Goal: Information Seeking & Learning: Learn about a topic

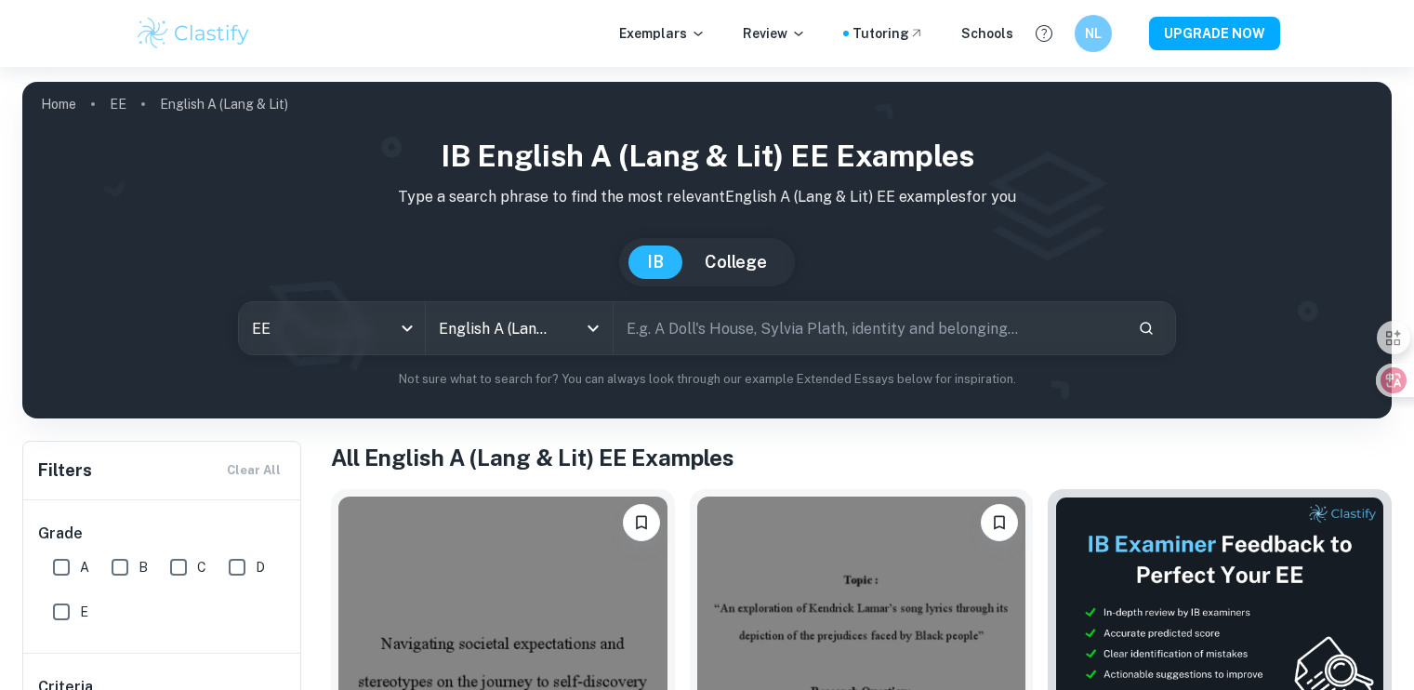
scroll to position [293, 0]
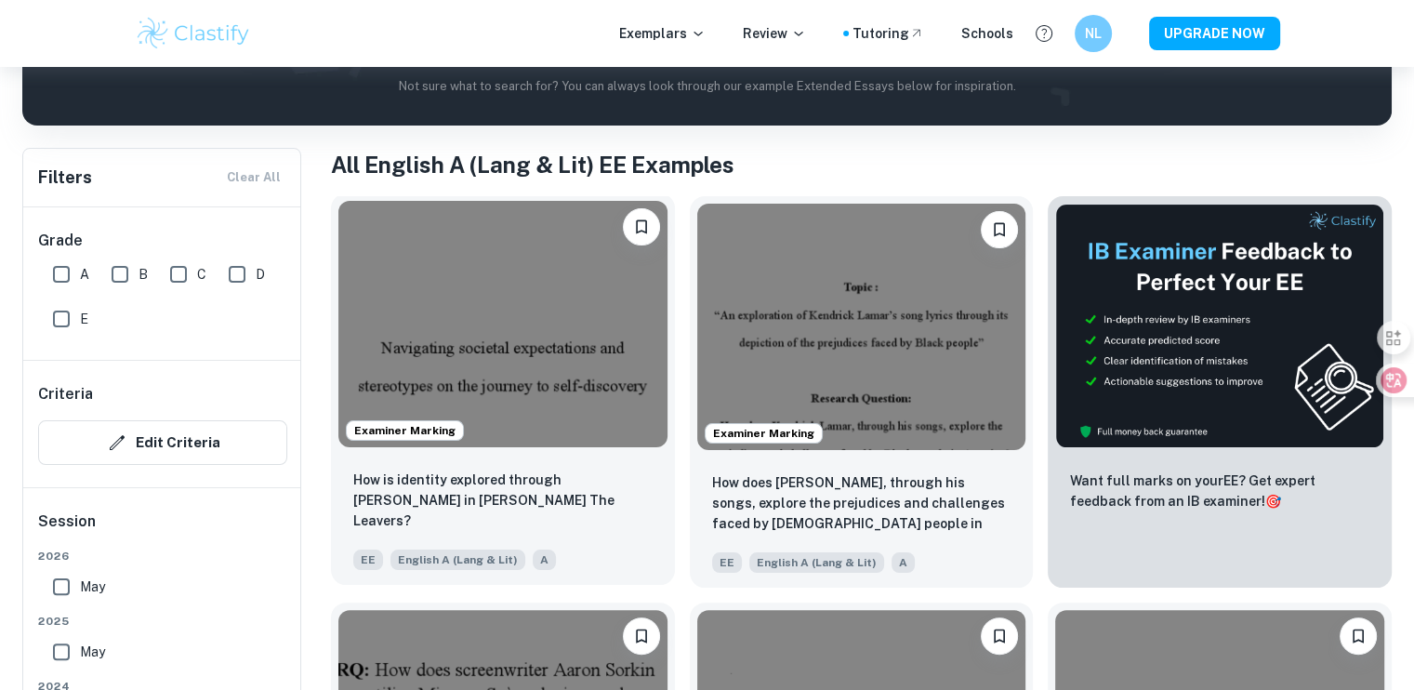
drag, startPoint x: 0, startPoint y: 0, endPoint x: 550, endPoint y: 366, distance: 661.0
click at [550, 366] on img at bounding box center [502, 324] width 329 height 246
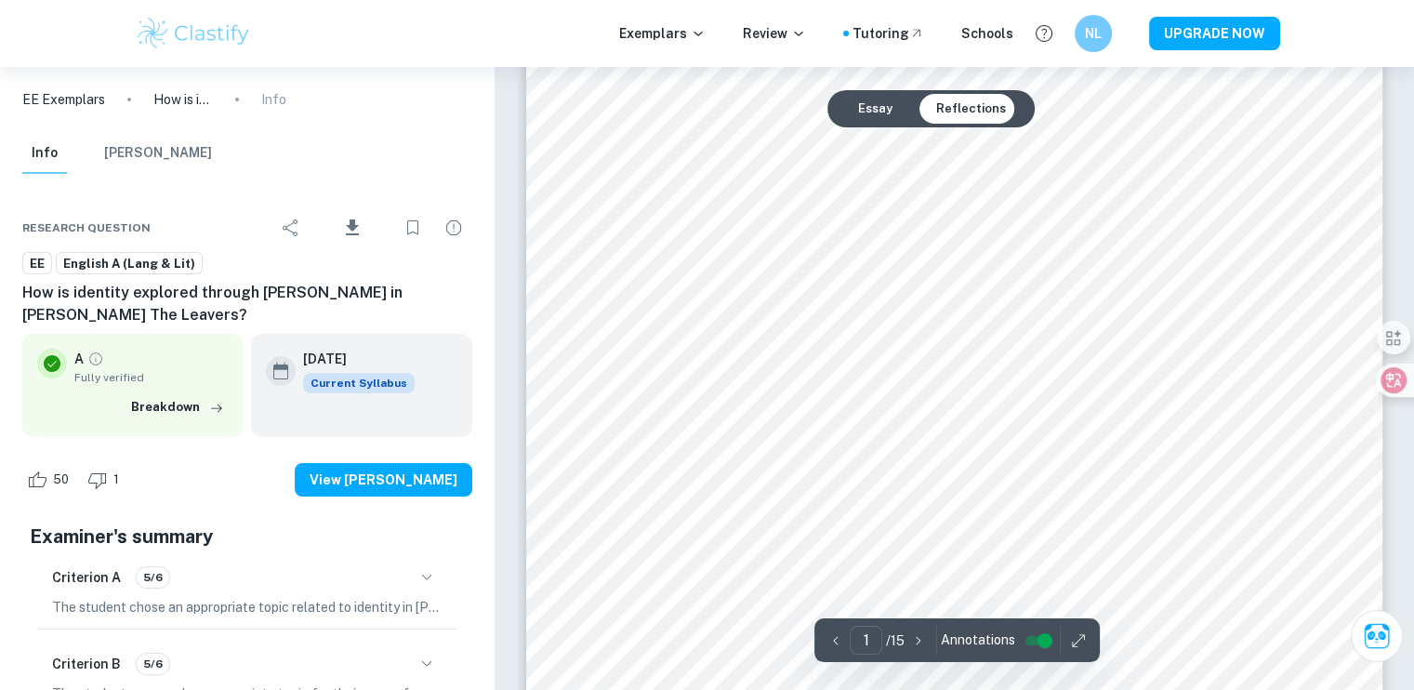
scroll to position [222, 0]
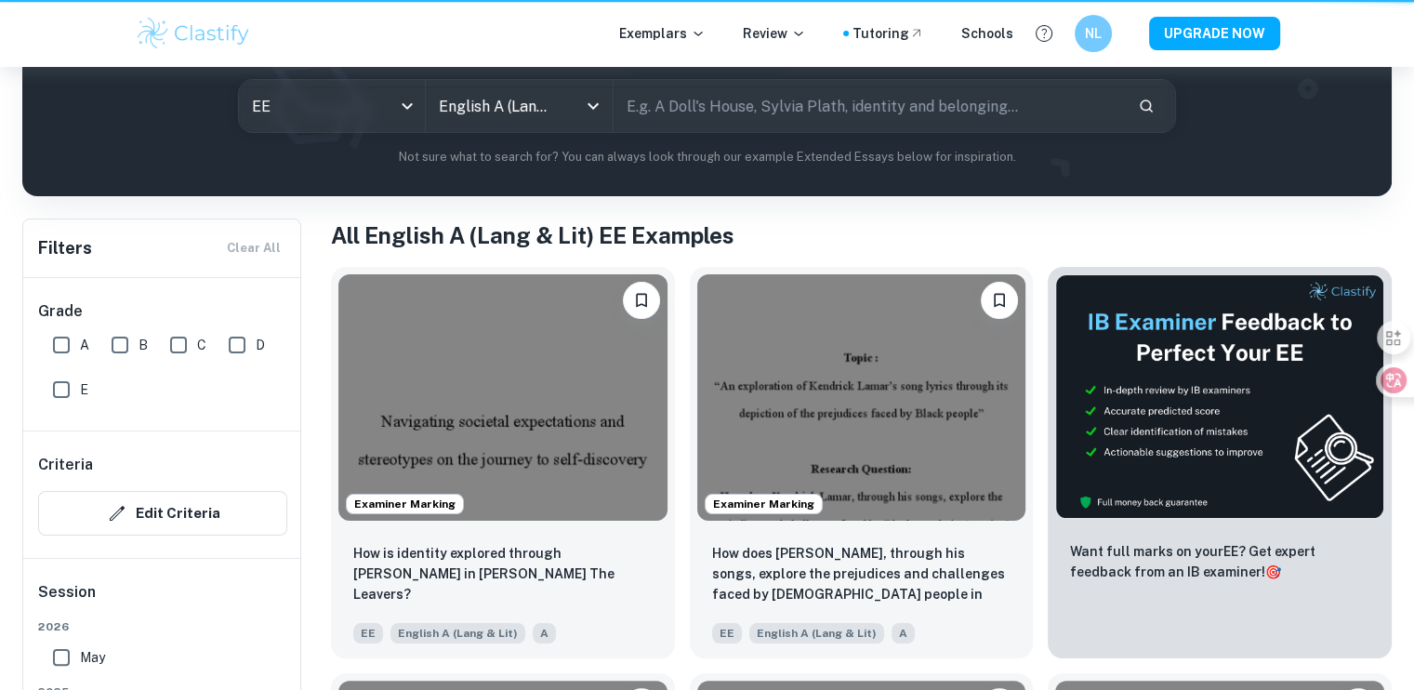
scroll to position [293, 0]
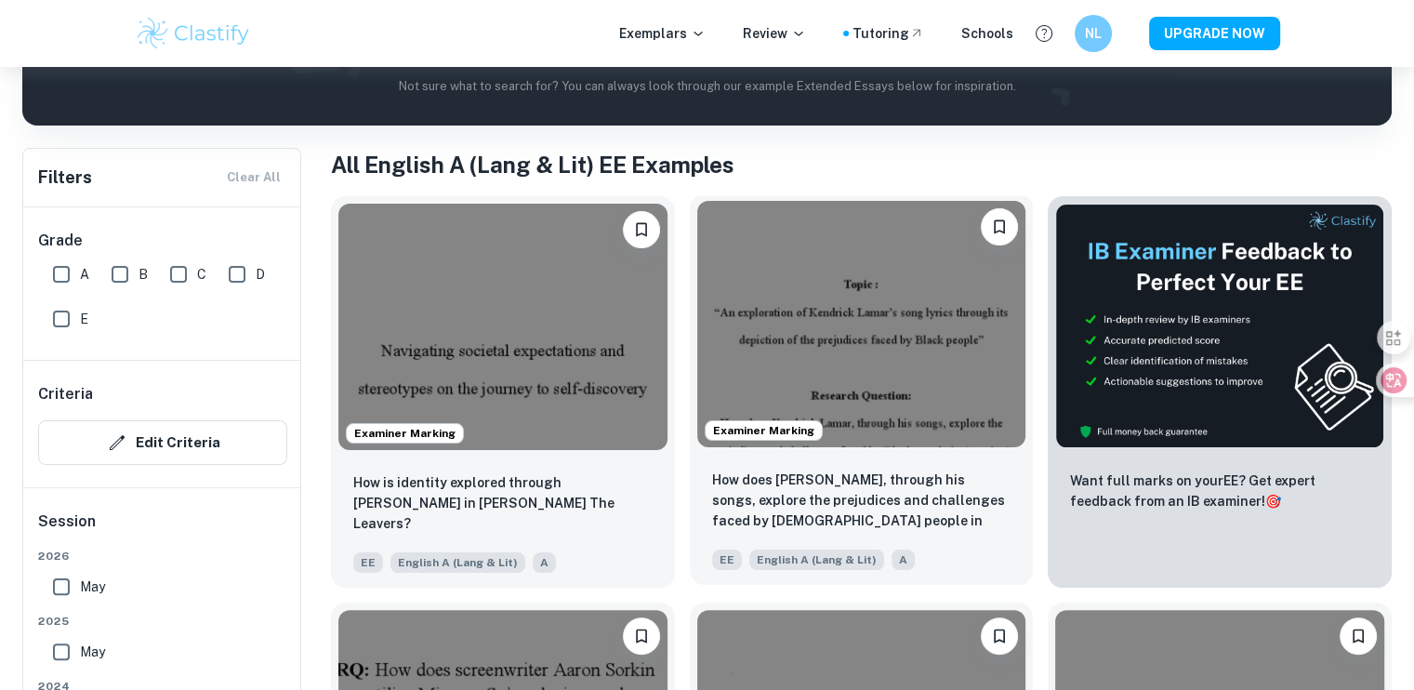
click at [833, 322] on img at bounding box center [861, 324] width 329 height 246
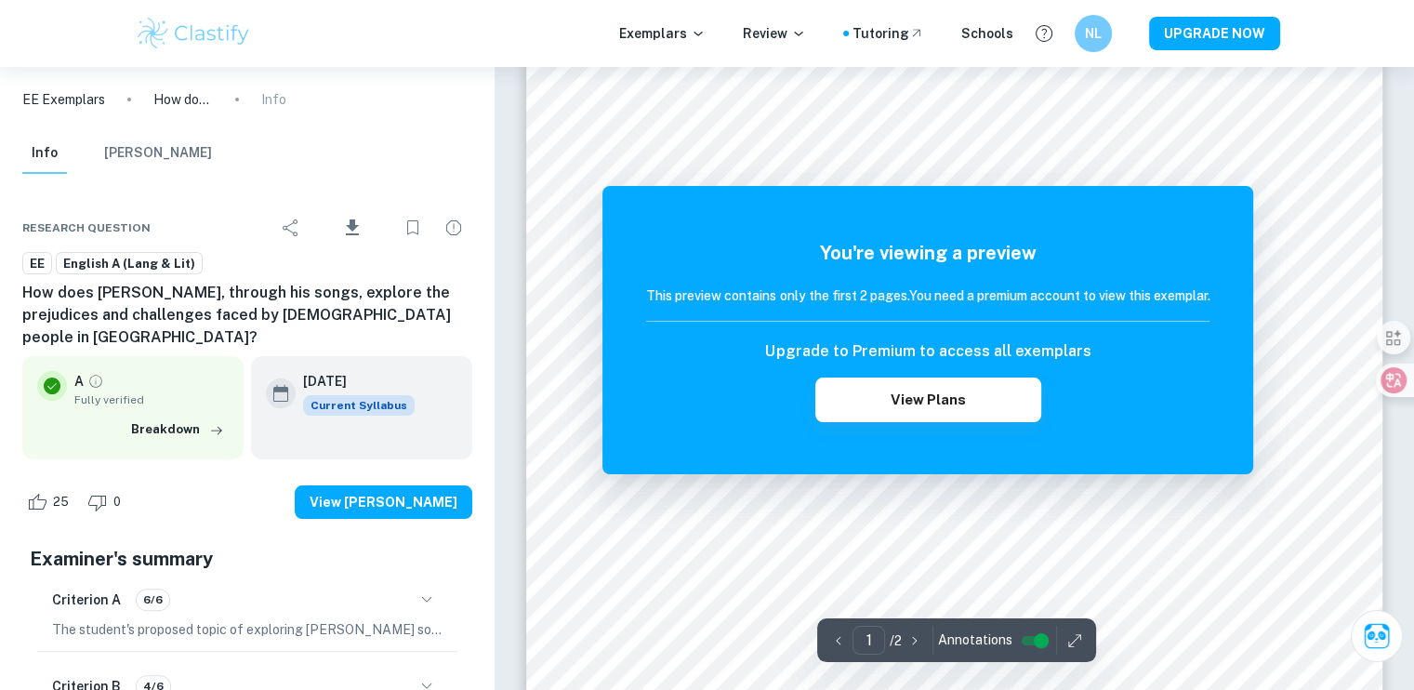
scroll to position [342, 0]
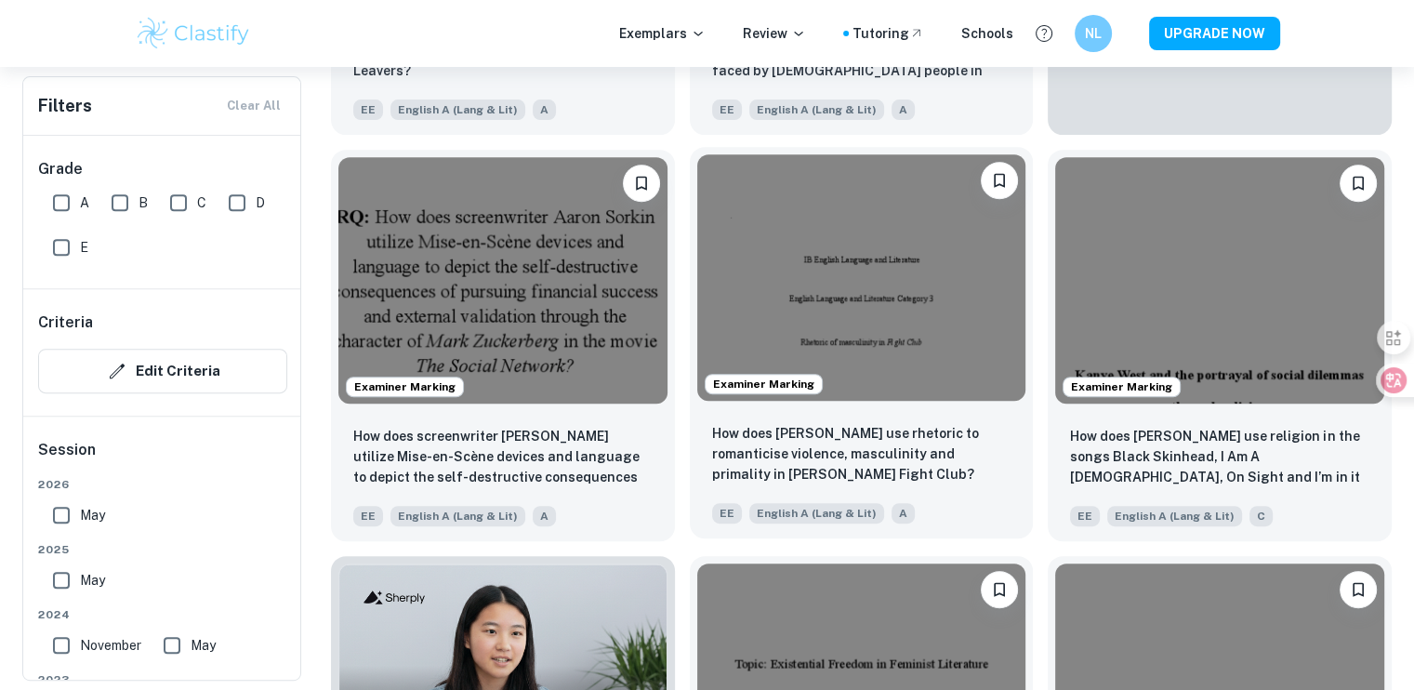
scroll to position [746, 0]
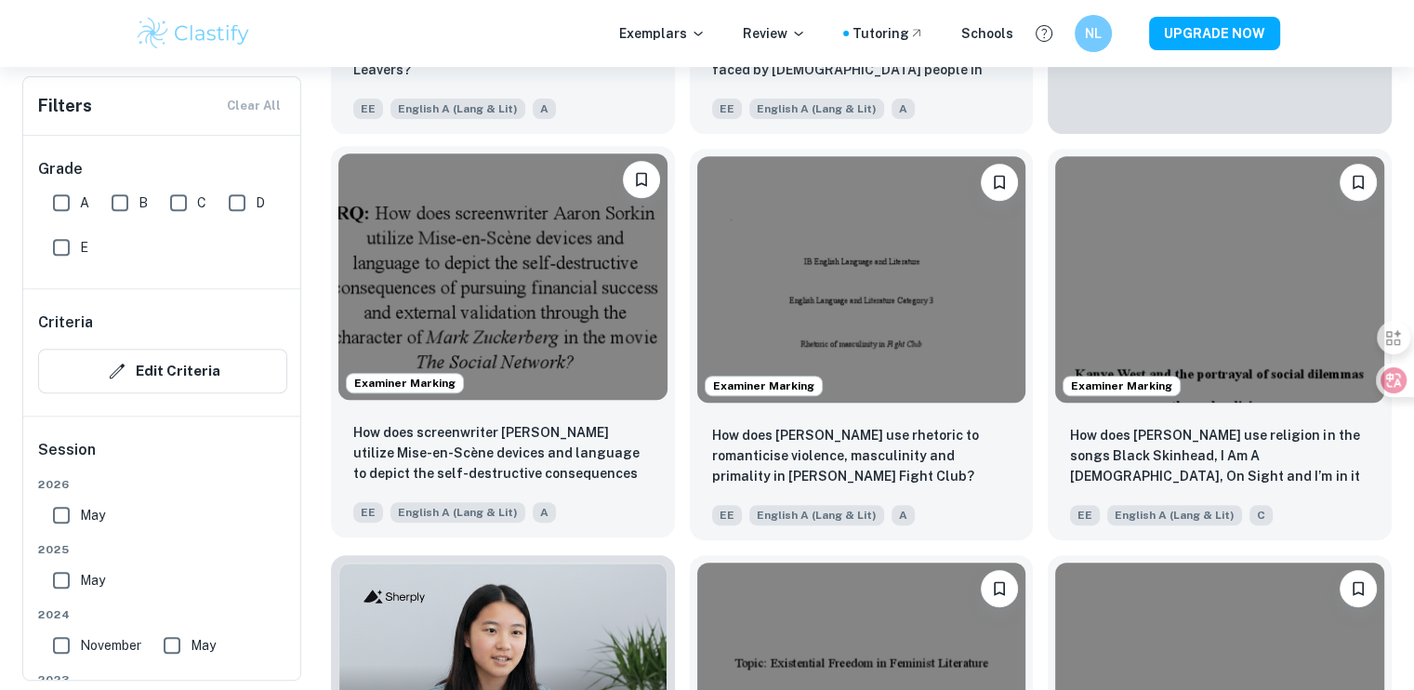
click at [601, 312] on img at bounding box center [502, 276] width 329 height 246
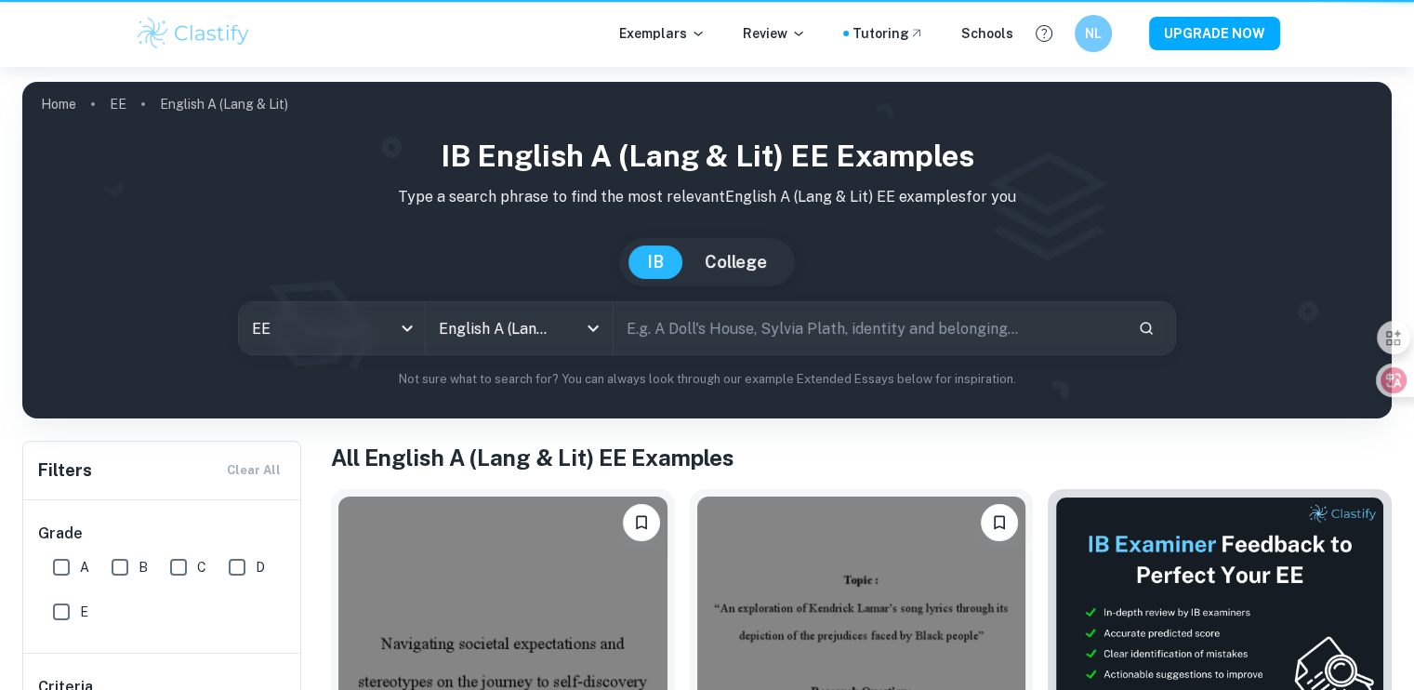
scroll to position [746, 0]
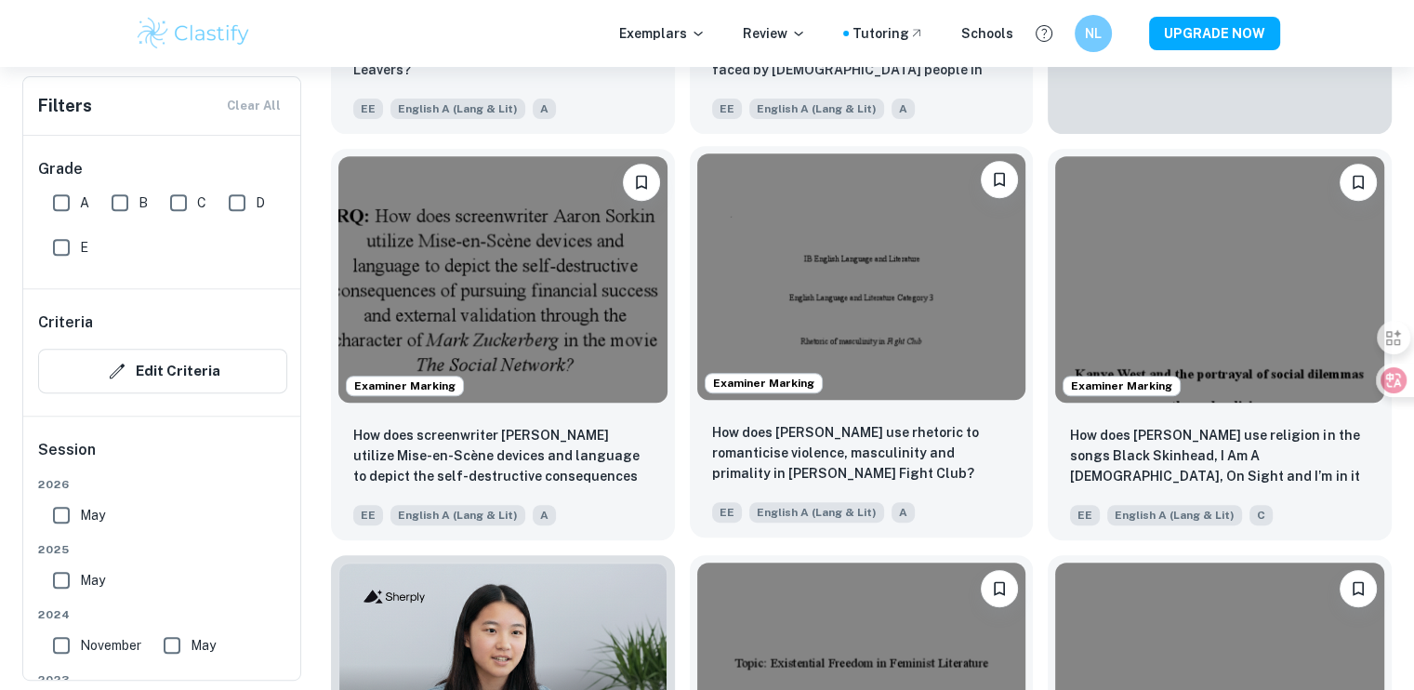
click at [844, 301] on img at bounding box center [861, 276] width 329 height 246
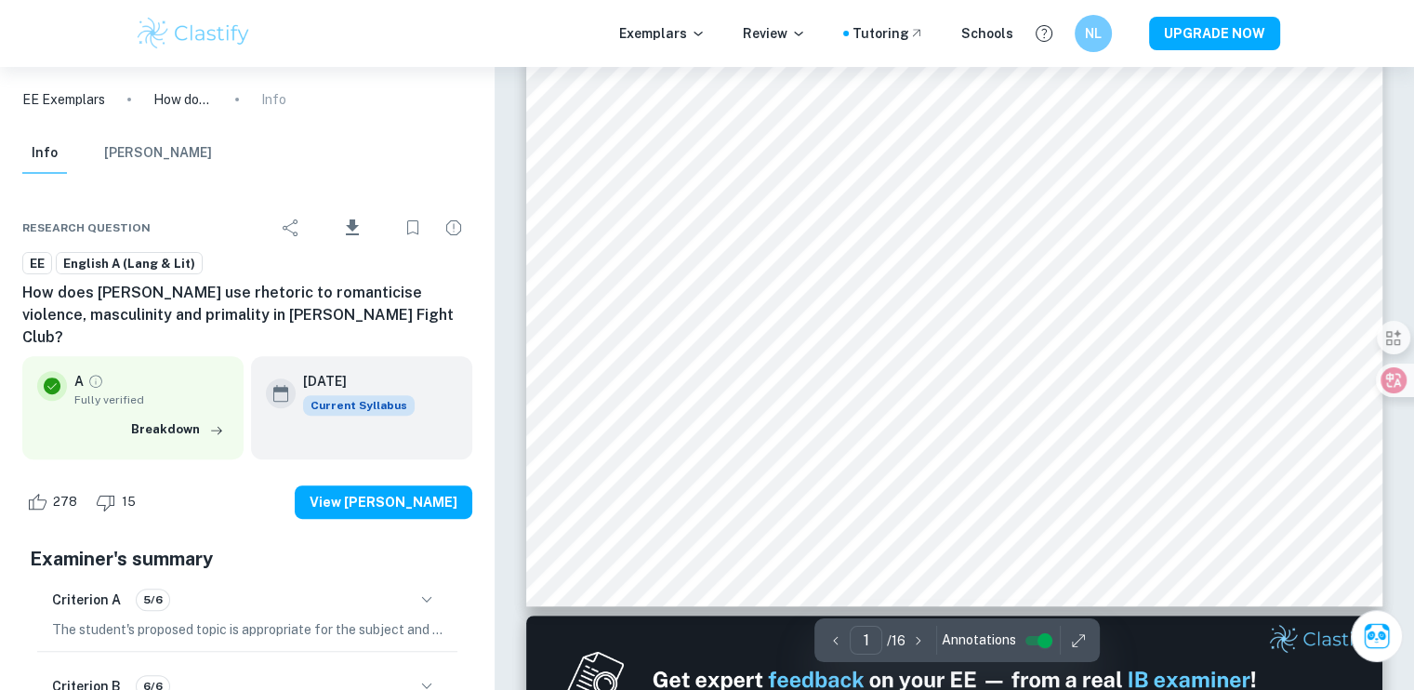
scroll to position [606, 0]
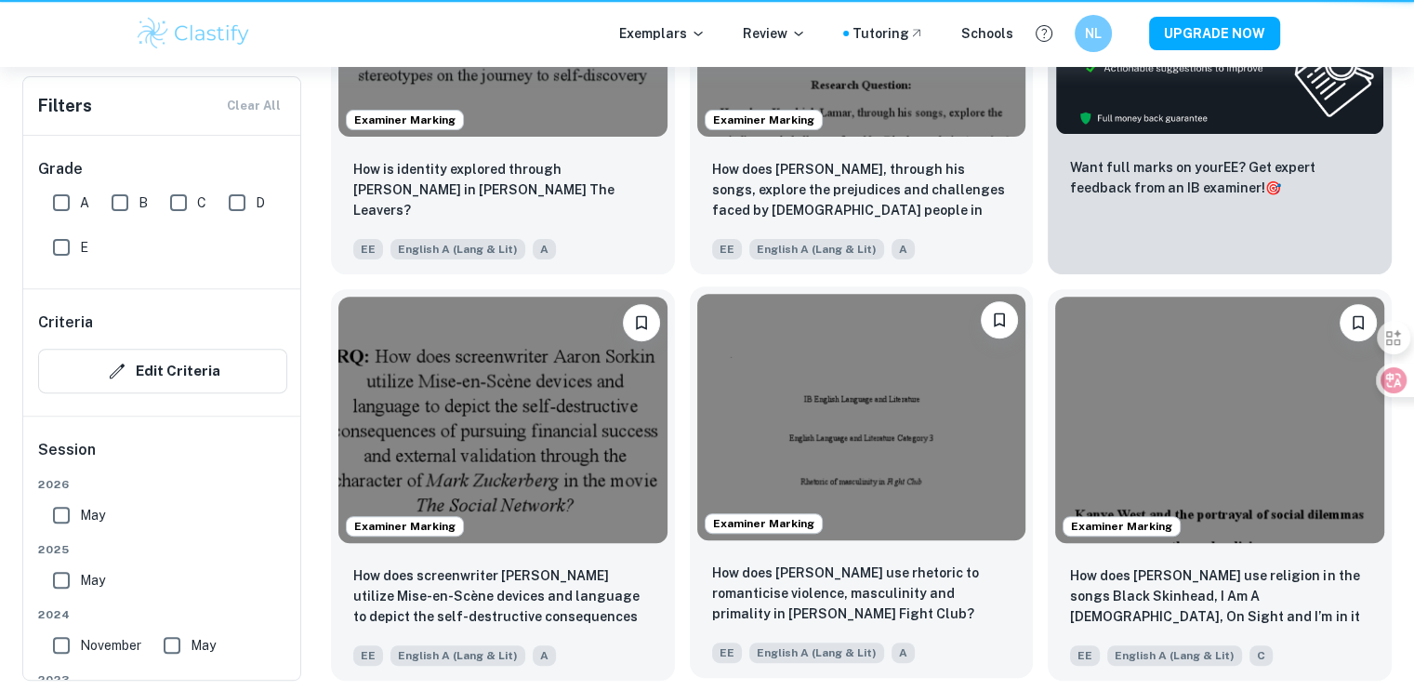
scroll to position [746, 0]
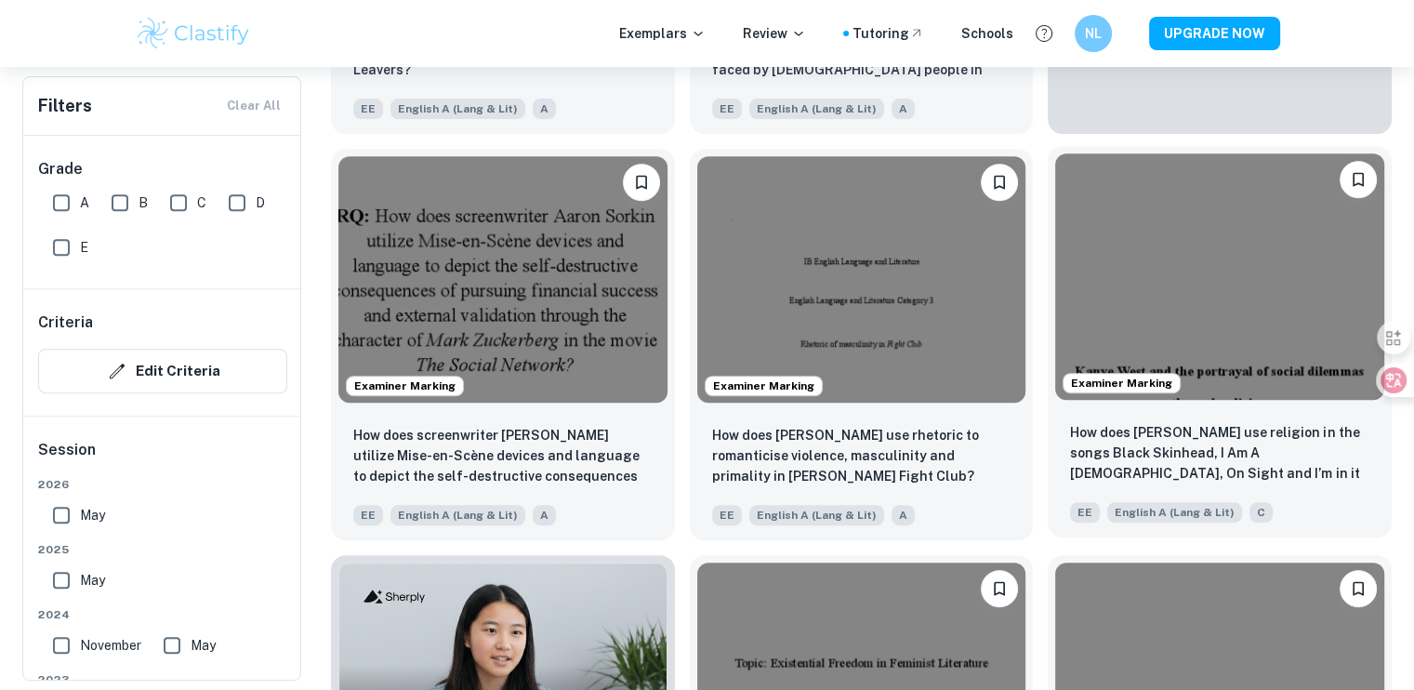
click at [1229, 363] on img at bounding box center [1219, 276] width 329 height 246
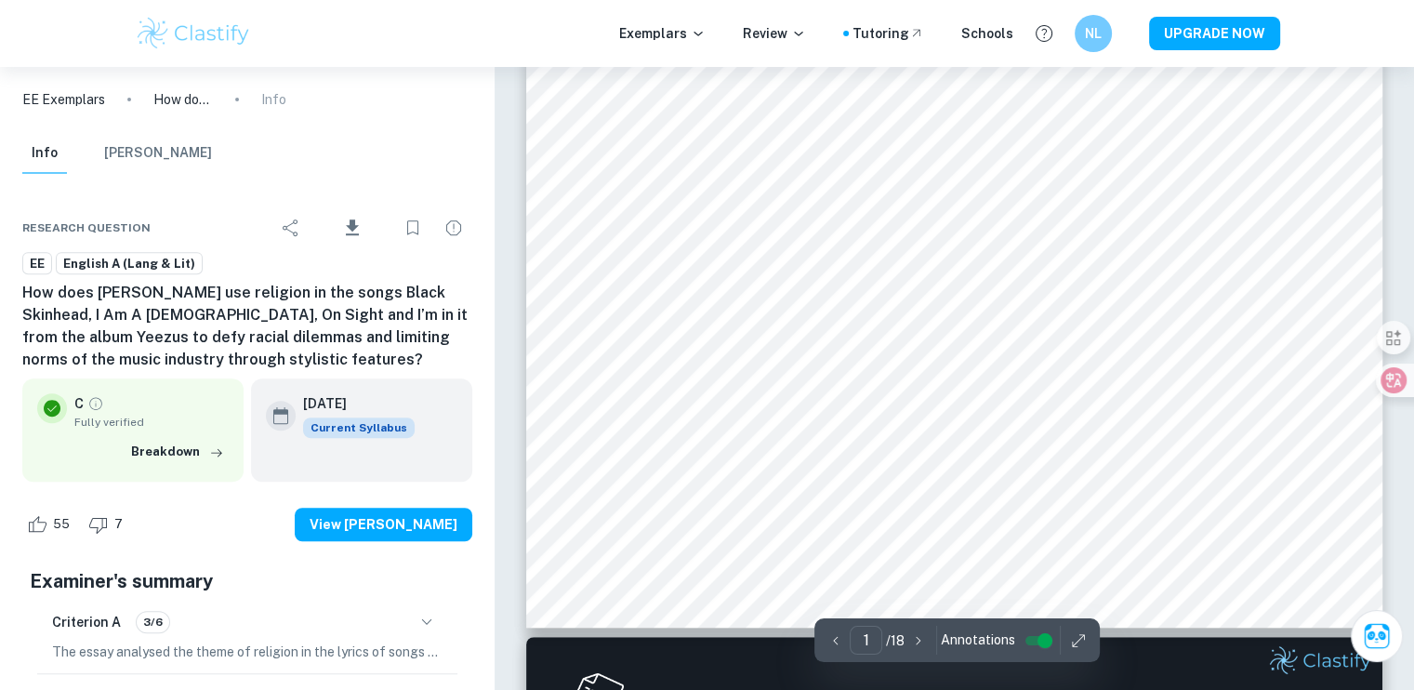
scroll to position [668, 0]
